Goal: Information Seeking & Learning: Learn about a topic

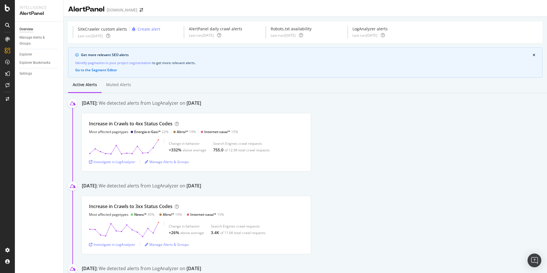
scroll to position [29, 0]
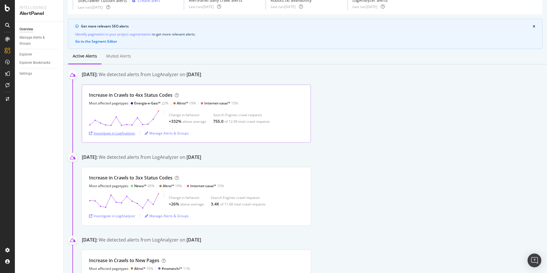
click at [112, 132] on div "Investigate in LogAnalyzer" at bounding box center [112, 133] width 46 height 5
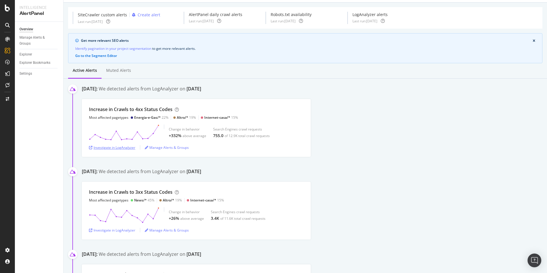
scroll to position [0, 0]
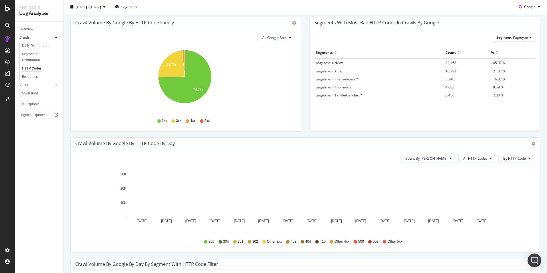
scroll to position [86, 0]
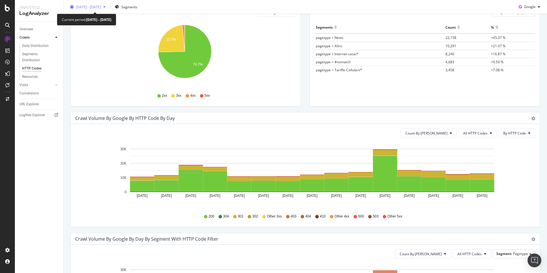
click at [101, 7] on span "2025 Sep. 6th - Sep. 20th" at bounding box center [88, 6] width 25 height 5
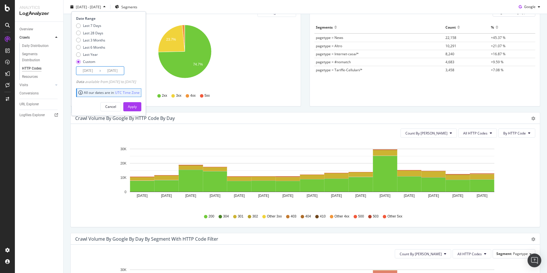
click at [118, 72] on input "2025/09/20" at bounding box center [112, 71] width 23 height 8
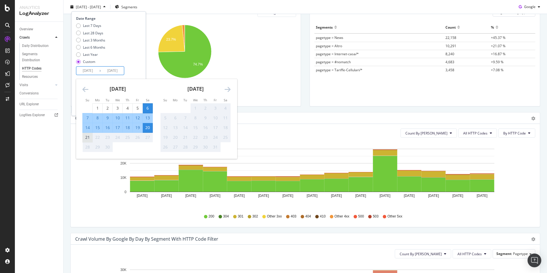
click at [90, 139] on div "21" at bounding box center [88, 137] width 10 height 6
type input "2025/09/21"
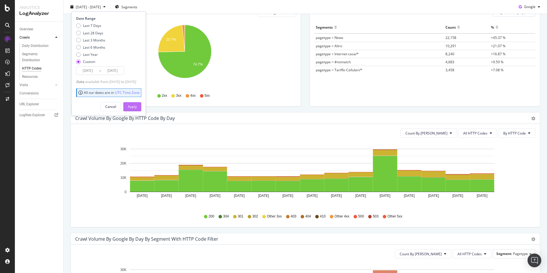
click at [137, 107] on div "Apply" at bounding box center [132, 106] width 9 height 5
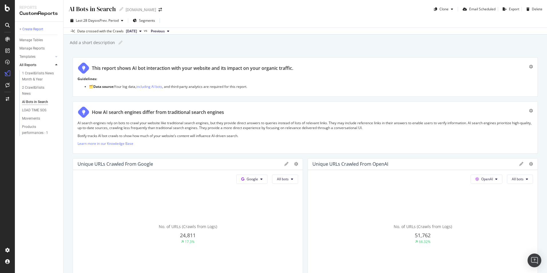
scroll to position [57, 0]
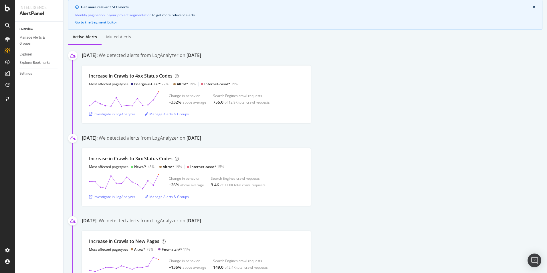
scroll to position [32, 0]
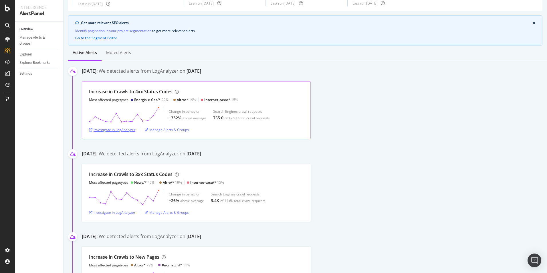
click at [126, 129] on div "Investigate in LogAnalyzer" at bounding box center [112, 129] width 46 height 5
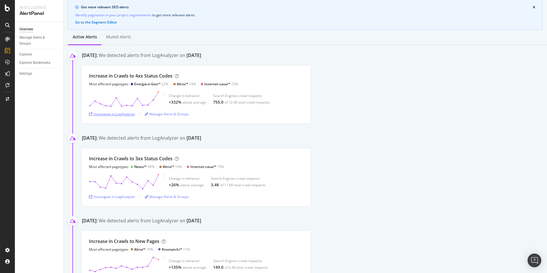
scroll to position [40, 0]
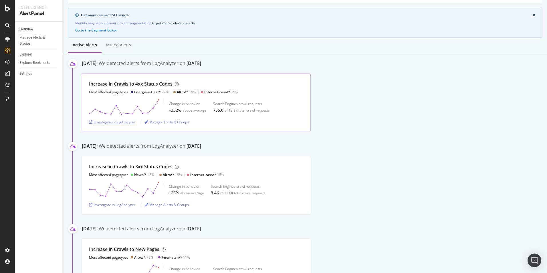
click at [124, 122] on div "Investigate in LogAnalyzer" at bounding box center [112, 122] width 46 height 5
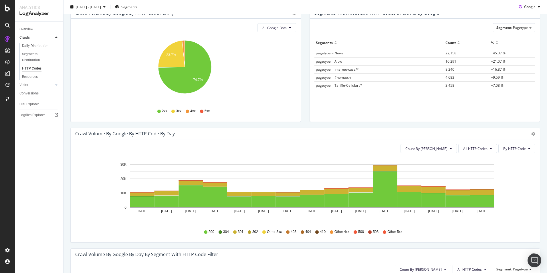
scroll to position [72, 0]
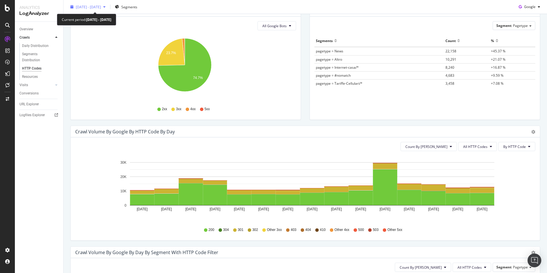
click at [108, 8] on div "button" at bounding box center [104, 6] width 7 height 3
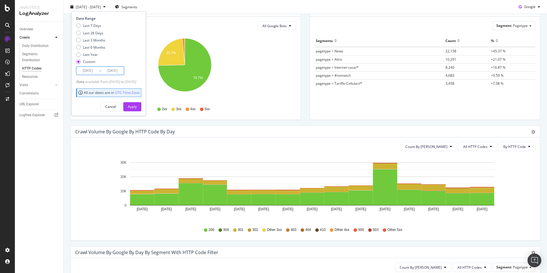
click at [117, 69] on input "2025/09/20" at bounding box center [112, 71] width 23 height 8
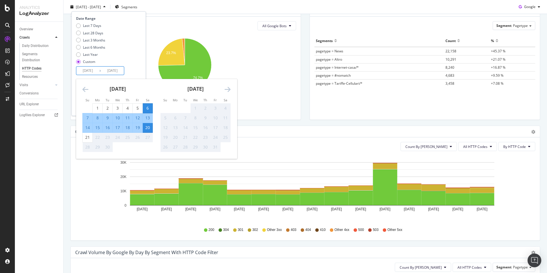
click at [128, 52] on div "Last 7 Days Last 28 Days Last 3 Months Last 6 Months Last Year Custom" at bounding box center [108, 44] width 64 height 43
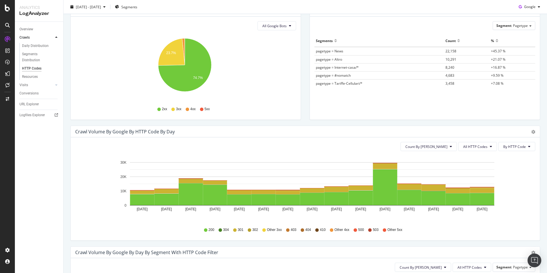
click at [163, 7] on div "2025 Sep. 6th - Sep. 20th Segments Google" at bounding box center [306, 7] width 484 height 11
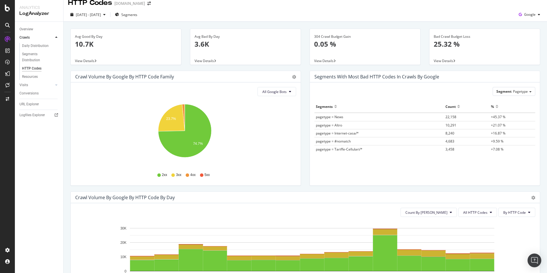
scroll to position [0, 0]
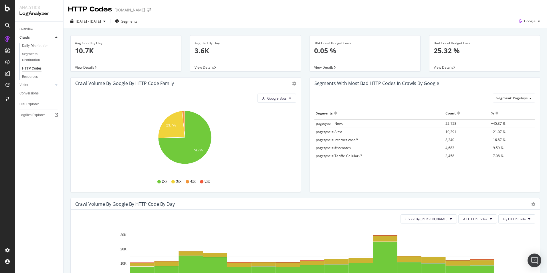
drag, startPoint x: 437, startPoint y: 67, endPoint x: 424, endPoint y: 60, distance: 14.7
click at [425, 60] on div "Bad Crawl Budget Loss 25.32 % View Details" at bounding box center [485, 56] width 120 height 42
click at [444, 69] on span "View Details" at bounding box center [443, 67] width 19 height 5
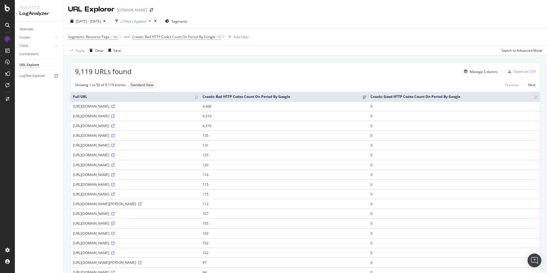
click at [317, 106] on td "4,400" at bounding box center [284, 106] width 168 height 10
click at [115, 106] on icon at bounding box center [112, 106] width 3 height 3
click at [101, 23] on span "[DATE] - [DATE]" at bounding box center [88, 21] width 25 height 5
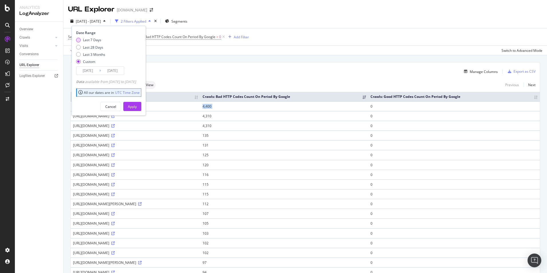
click at [93, 39] on div "Last 7 Days" at bounding box center [92, 39] width 18 height 5
type input "2025/09/15"
type input "2025/09/21"
click at [136, 106] on button "Apply" at bounding box center [132, 106] width 18 height 9
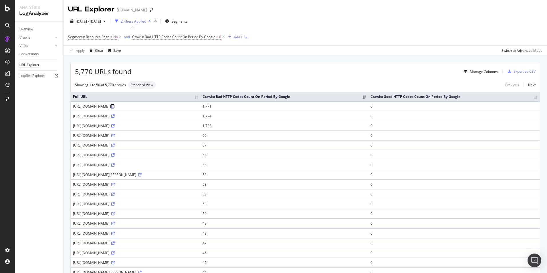
click at [115, 106] on icon at bounding box center [112, 106] width 3 height 3
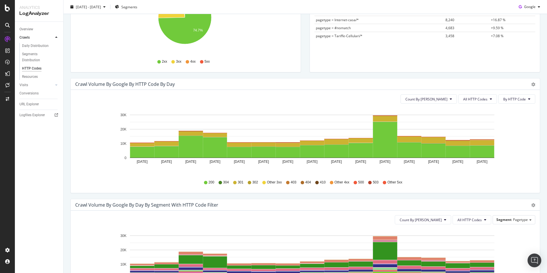
scroll to position [112, 0]
